Goal: Task Accomplishment & Management: Manage account settings

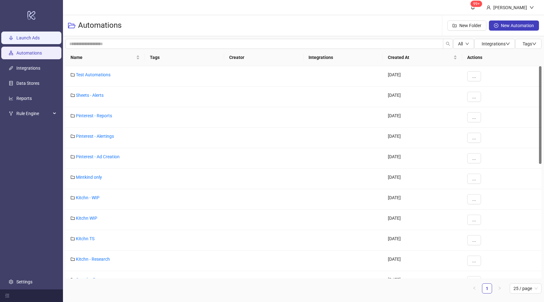
click at [33, 38] on link "Launch Ads" at bounding box center [27, 37] width 23 height 5
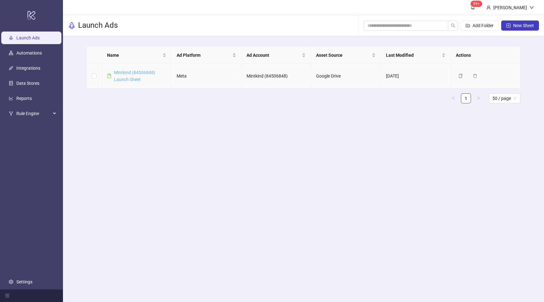
click at [128, 74] on link "Mintkind (84506848) Launch Sheet" at bounding box center [134, 76] width 41 height 12
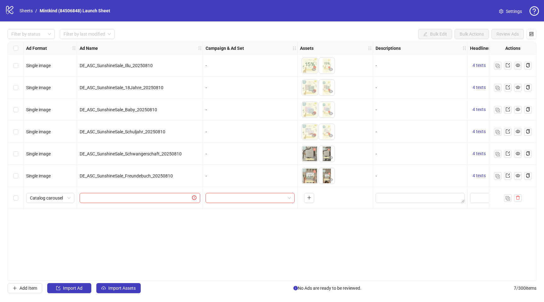
click at [521, 15] on link "Settings" at bounding box center [510, 11] width 33 height 10
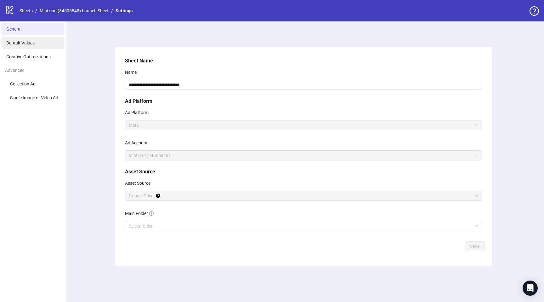
click at [49, 40] on li "Default Values" at bounding box center [32, 43] width 63 height 13
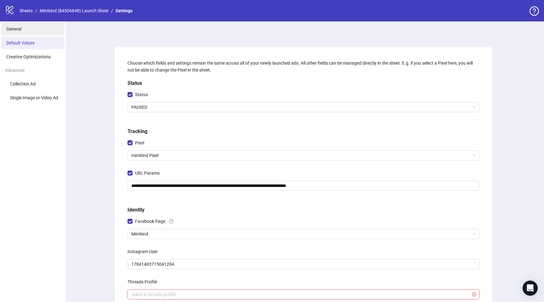
click at [25, 34] on li "General" at bounding box center [32, 29] width 63 height 13
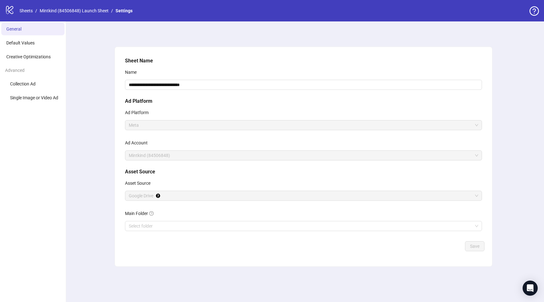
click at [165, 157] on span "Mintkind (84506848)" at bounding box center [304, 155] width 350 height 9
click at [163, 195] on div at bounding box center [164, 195] width 3 height 5
click at [212, 197] on link "GoogleDrive integration" at bounding box center [196, 198] width 54 height 11
click at [513, 162] on div "**********" at bounding box center [303, 161] width 481 height 280
